Goal: Transaction & Acquisition: Purchase product/service

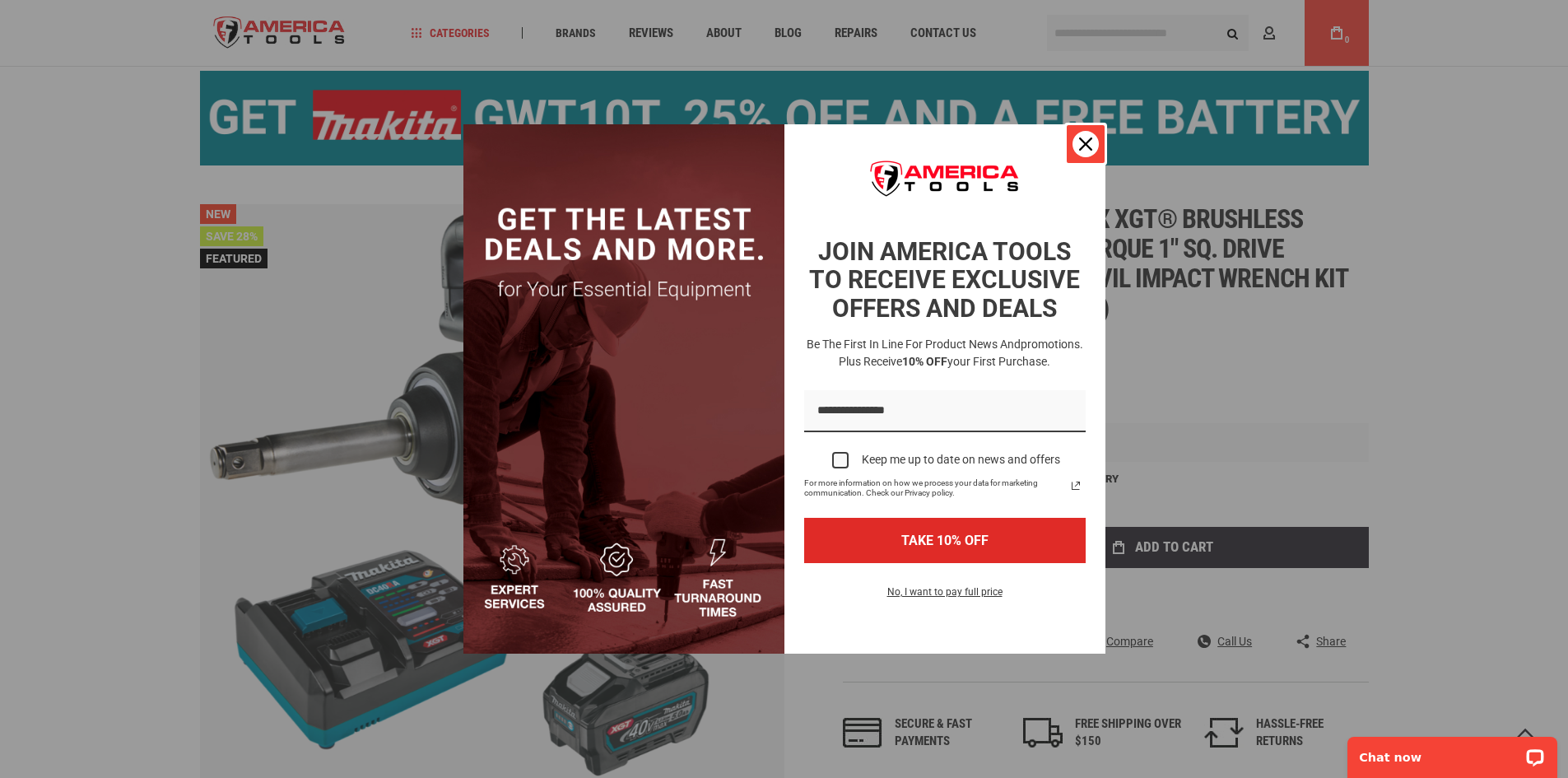
click at [1082, 148] on icon "close icon" at bounding box center [1086, 144] width 13 height 13
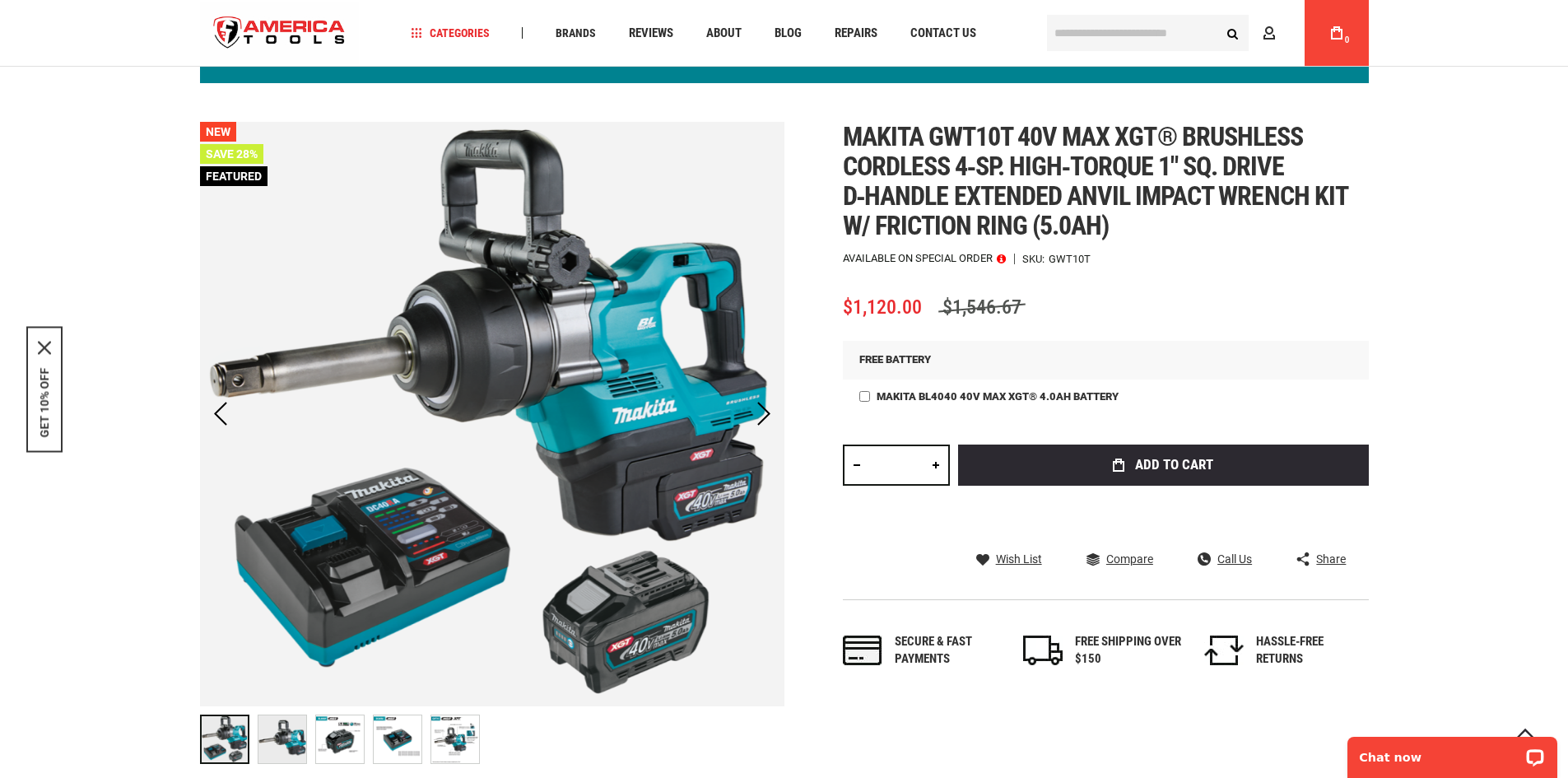
scroll to position [97, 0]
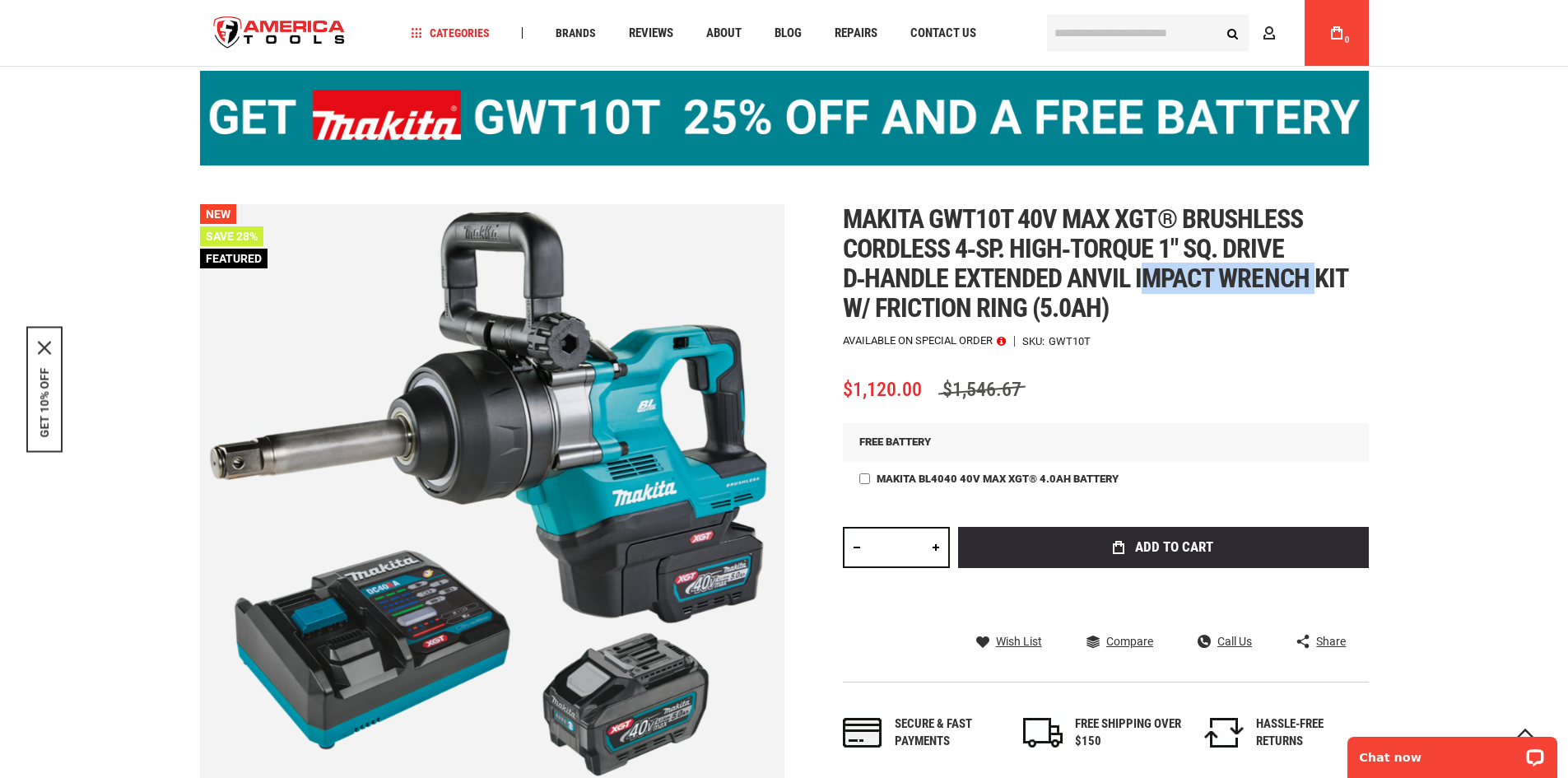
drag, startPoint x: 1141, startPoint y: 284, endPoint x: 1317, endPoint y: 286, distance: 176.0
click at [1317, 286] on span "Makita gwt10t 40v max xgt® brushless cordless 4‑sp. high‑torque 1" sq. drive d‑…" at bounding box center [1095, 263] width 505 height 120
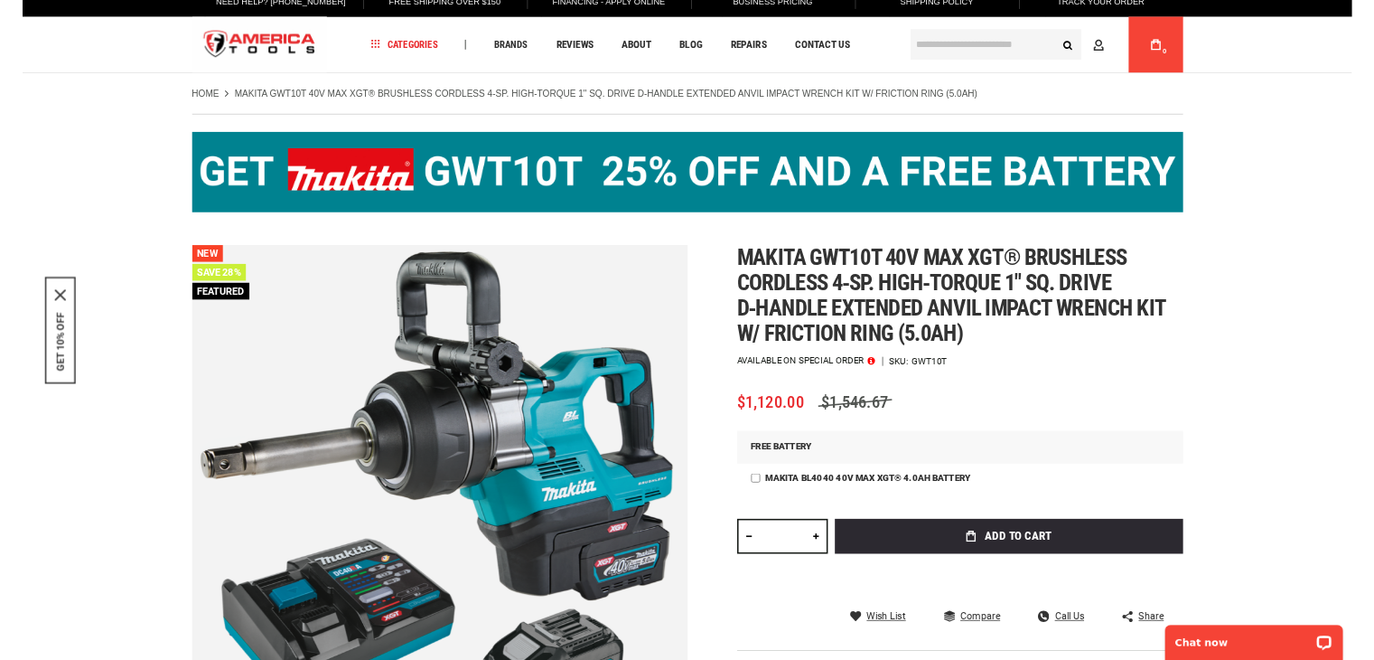
scroll to position [0, 0]
